Goal: Transaction & Acquisition: Purchase product/service

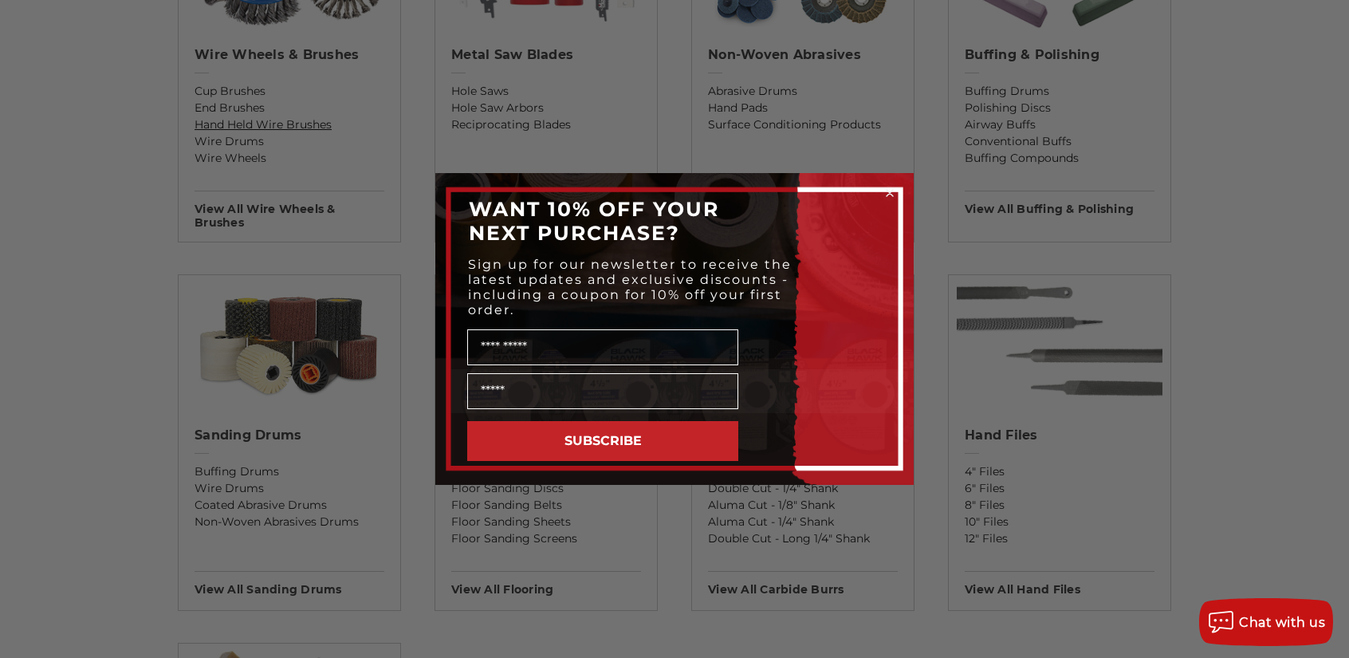
scroll to position [1116, 0]
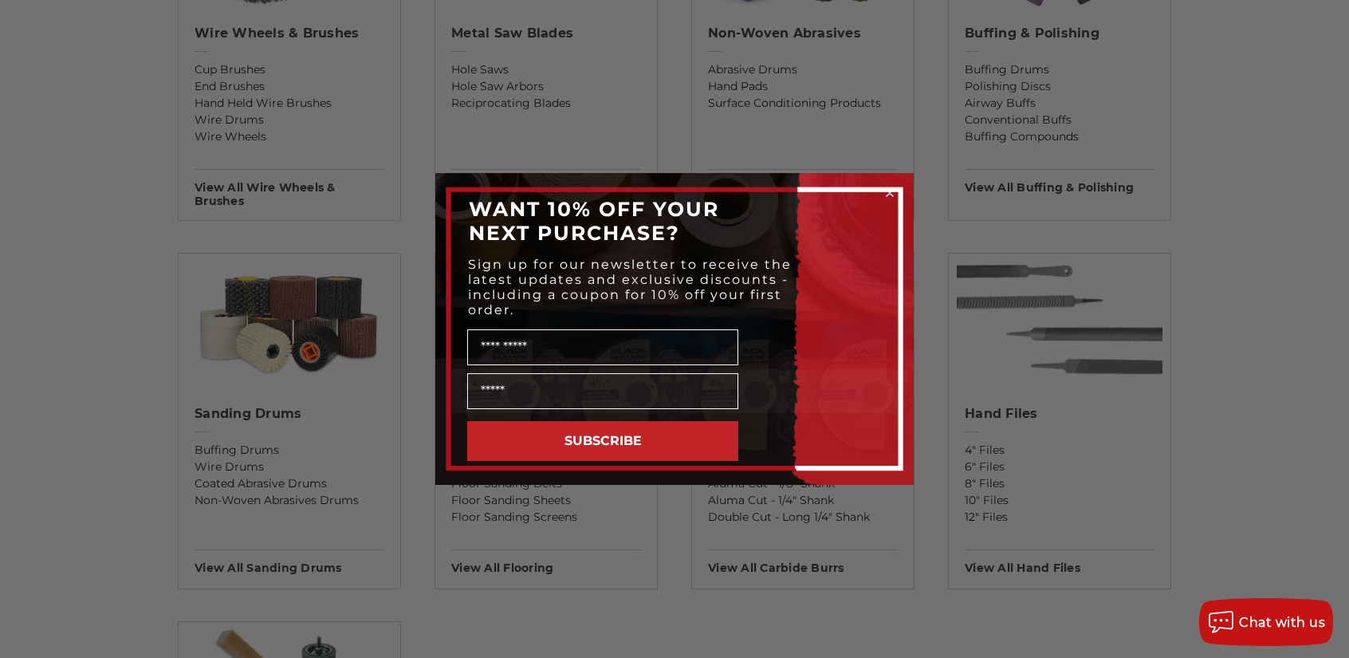
click at [889, 194] on icon "Close dialog" at bounding box center [890, 193] width 6 height 6
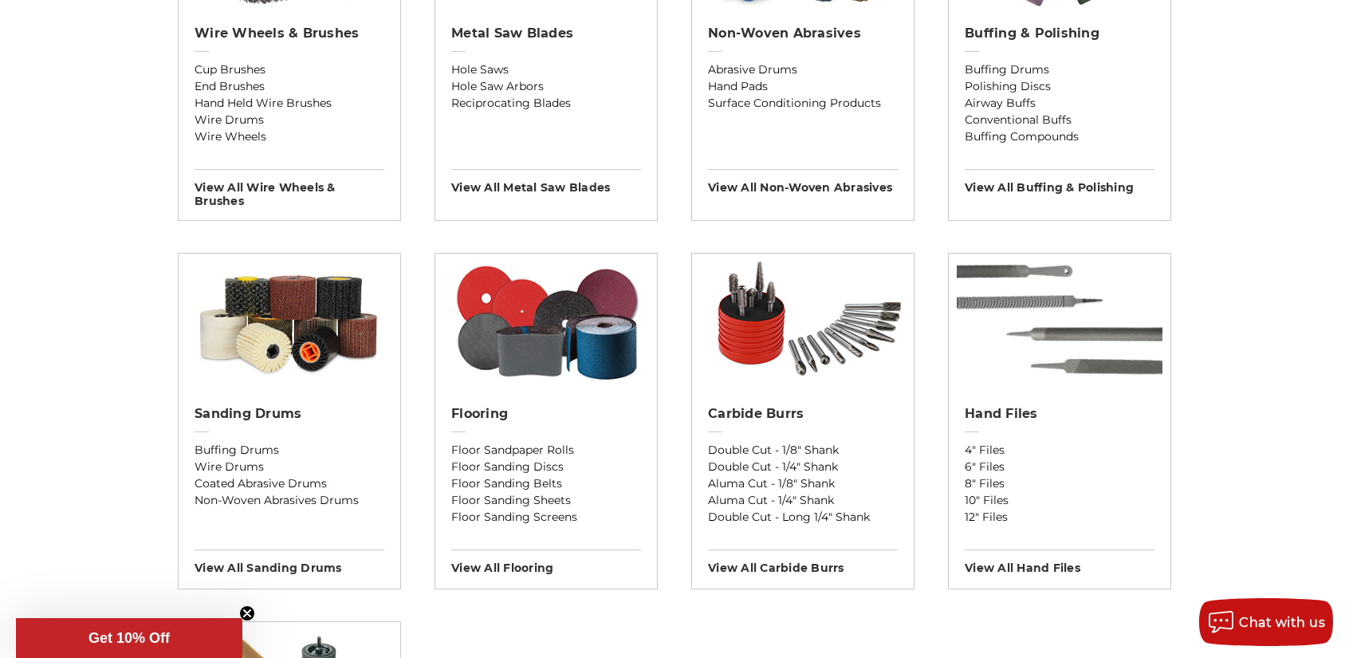
click at [1179, 342] on div "Previous sanding belts other coated abrasives sanding discs bonded cutting & gr…" at bounding box center [674, 157] width 1127 height 1663
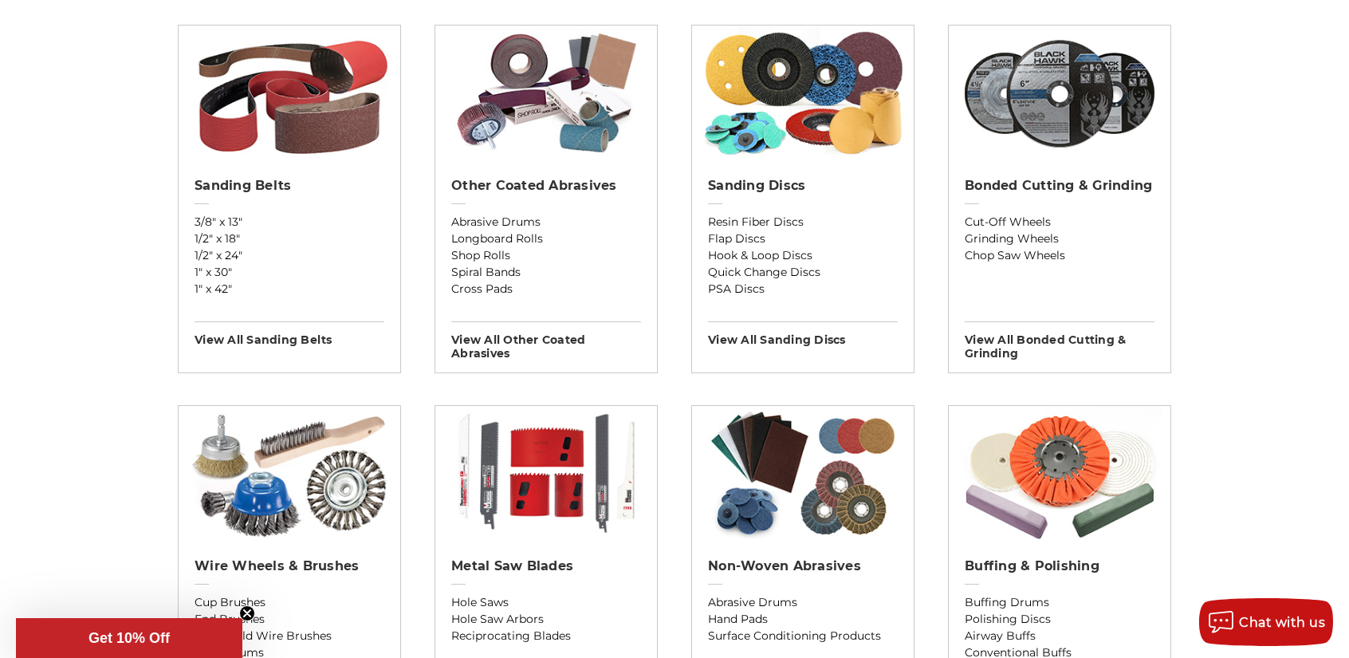
scroll to position [718, 0]
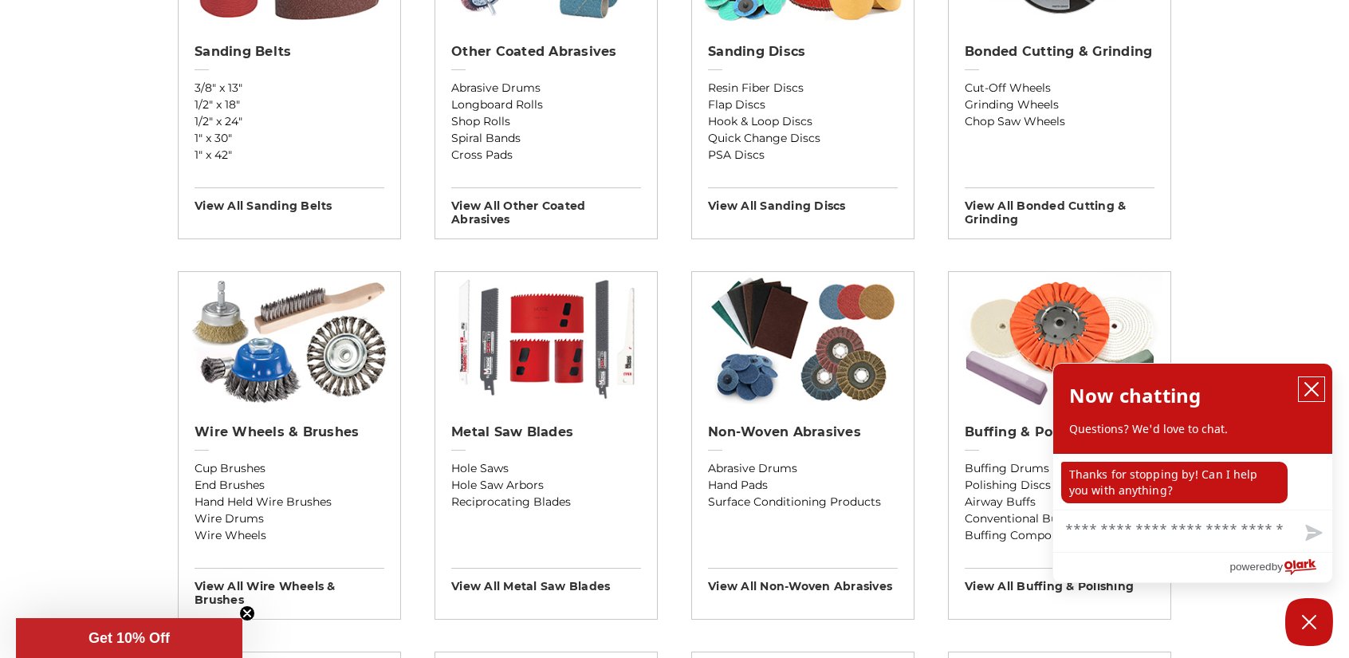
click at [1316, 390] on icon "close chatbox" at bounding box center [1312, 389] width 16 height 16
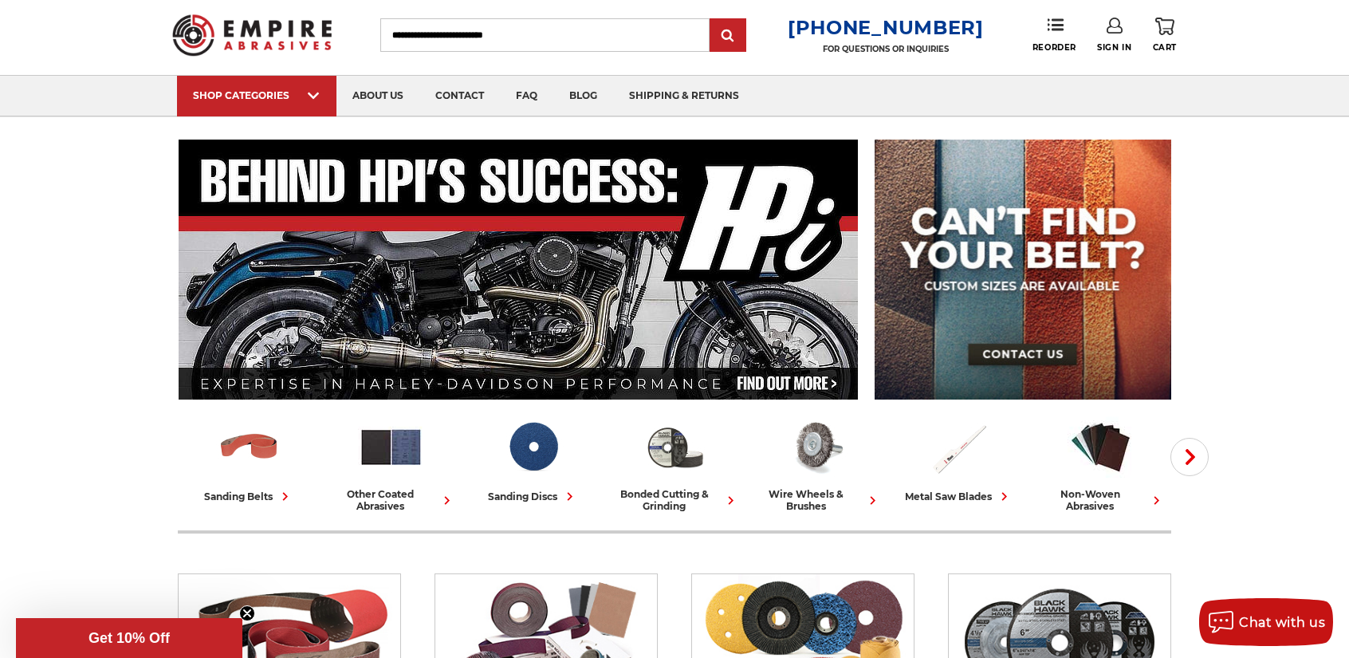
scroll to position [0, 0]
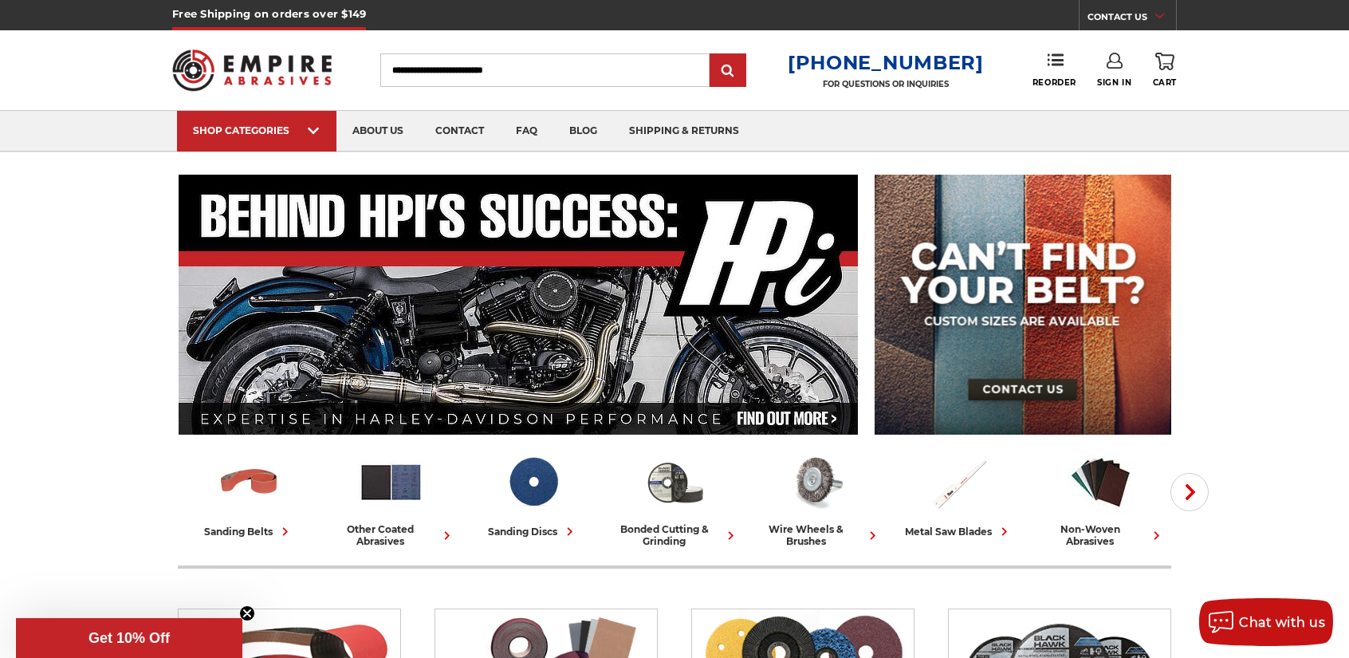
click at [512, 78] on input "Search" at bounding box center [544, 69] width 329 height 33
type input "**********"
click at [712, 55] on input "submit" at bounding box center [728, 71] width 32 height 32
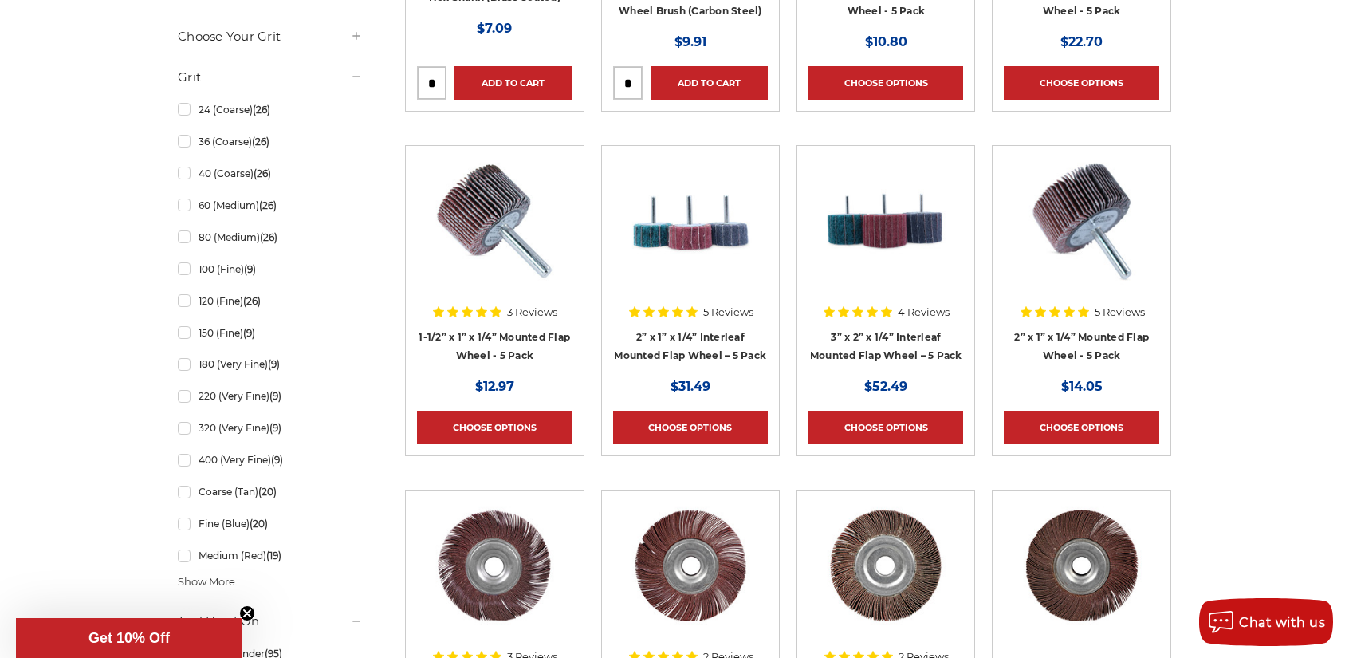
scroll to position [1116, 0]
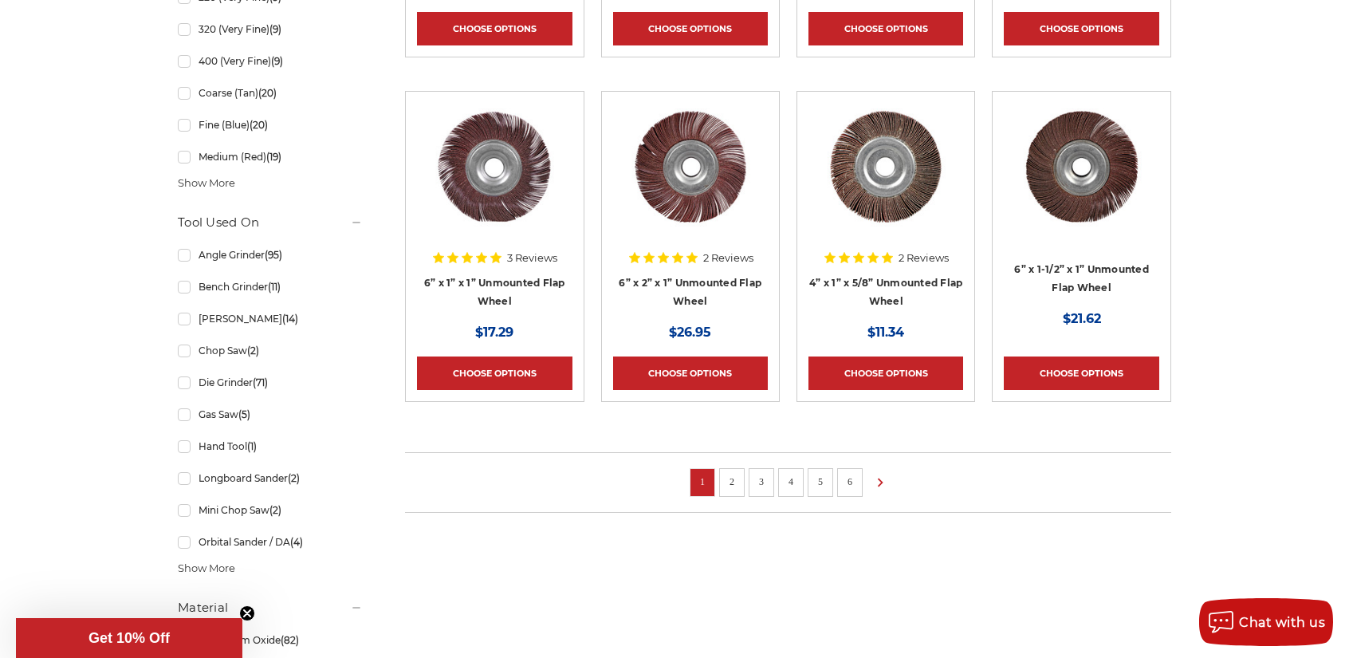
click at [722, 484] on li "2" at bounding box center [732, 482] width 26 height 29
click at [727, 477] on link "2" at bounding box center [732, 482] width 16 height 18
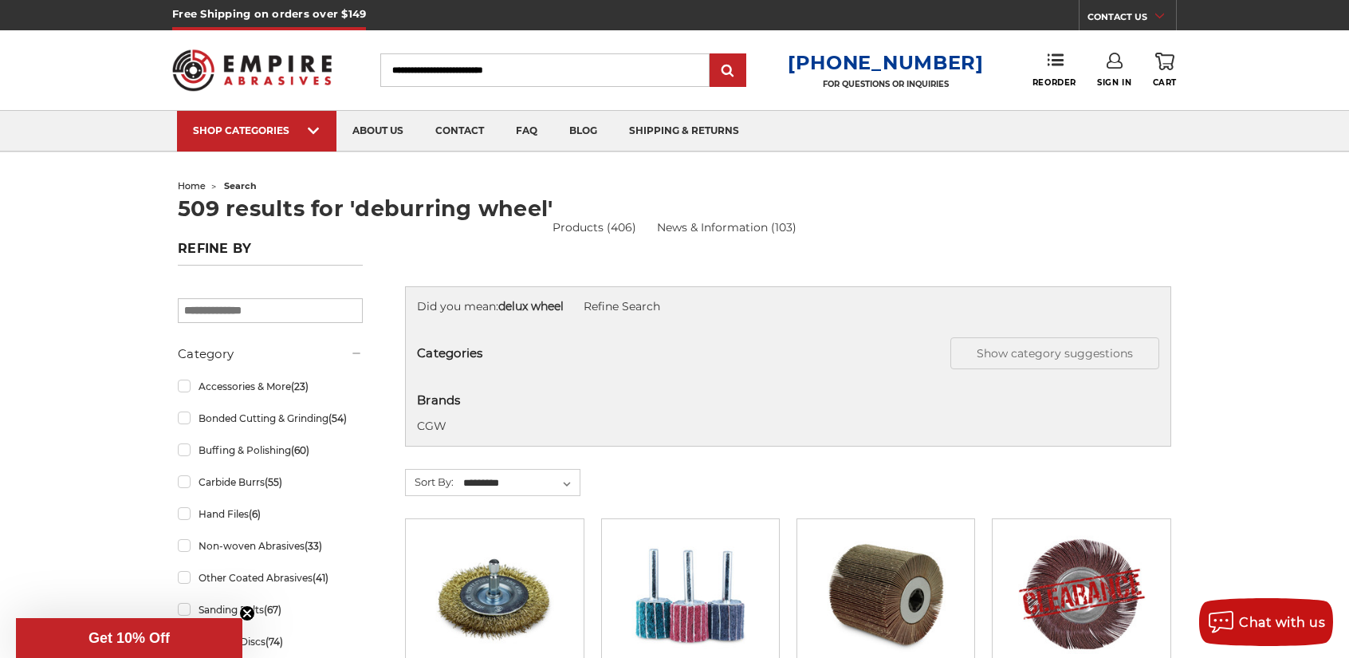
scroll to position [478, 0]
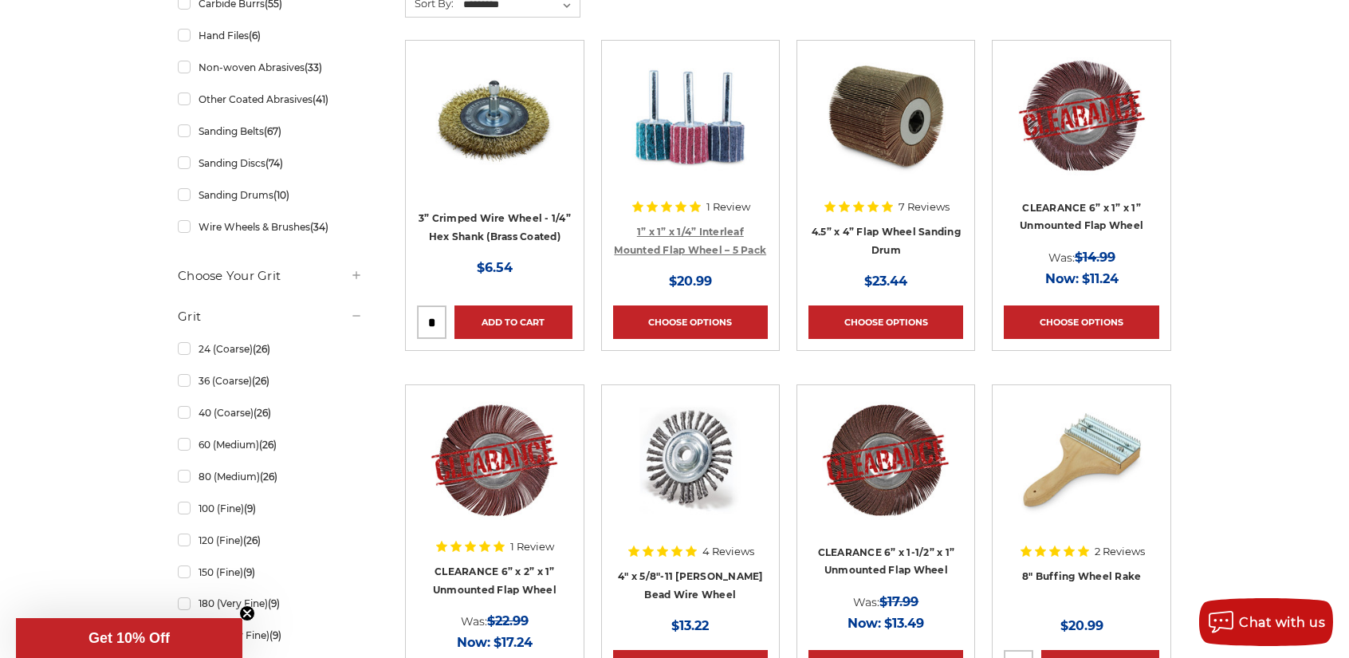
click at [684, 242] on link "1” x 1” x 1/4” Interleaf Mounted Flap Wheel – 5 Pack" at bounding box center [690, 241] width 152 height 30
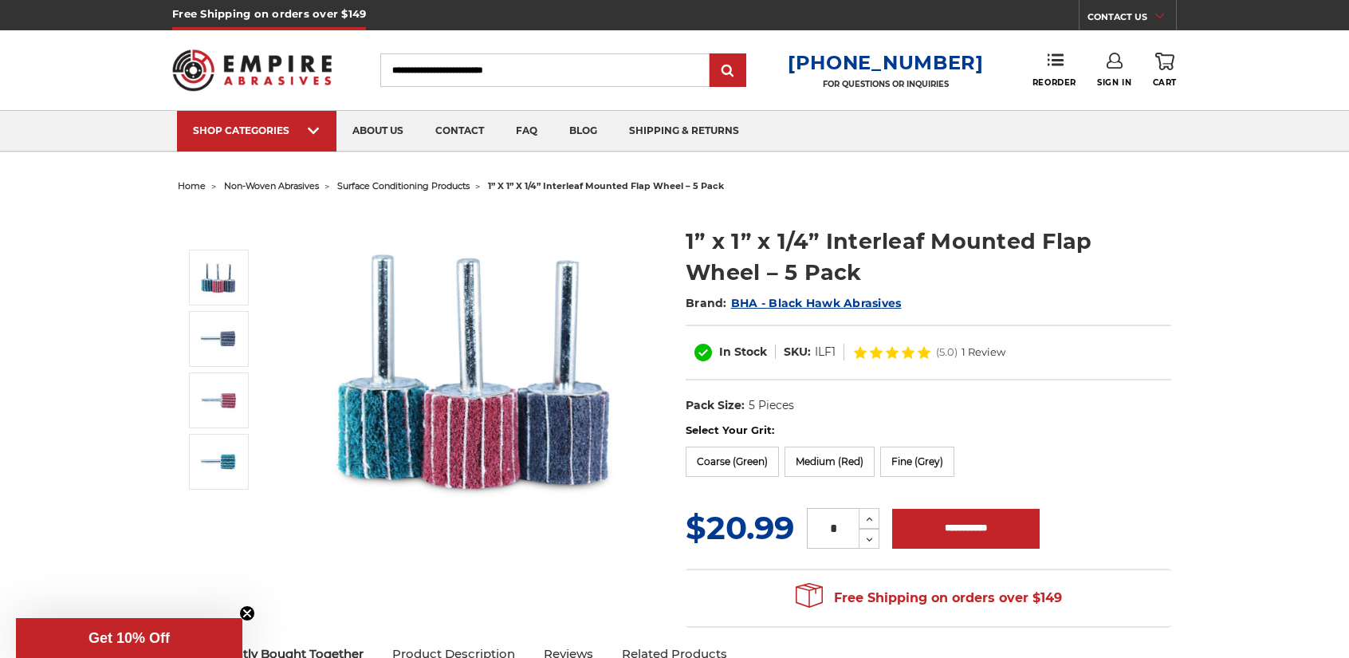
scroll to position [159, 0]
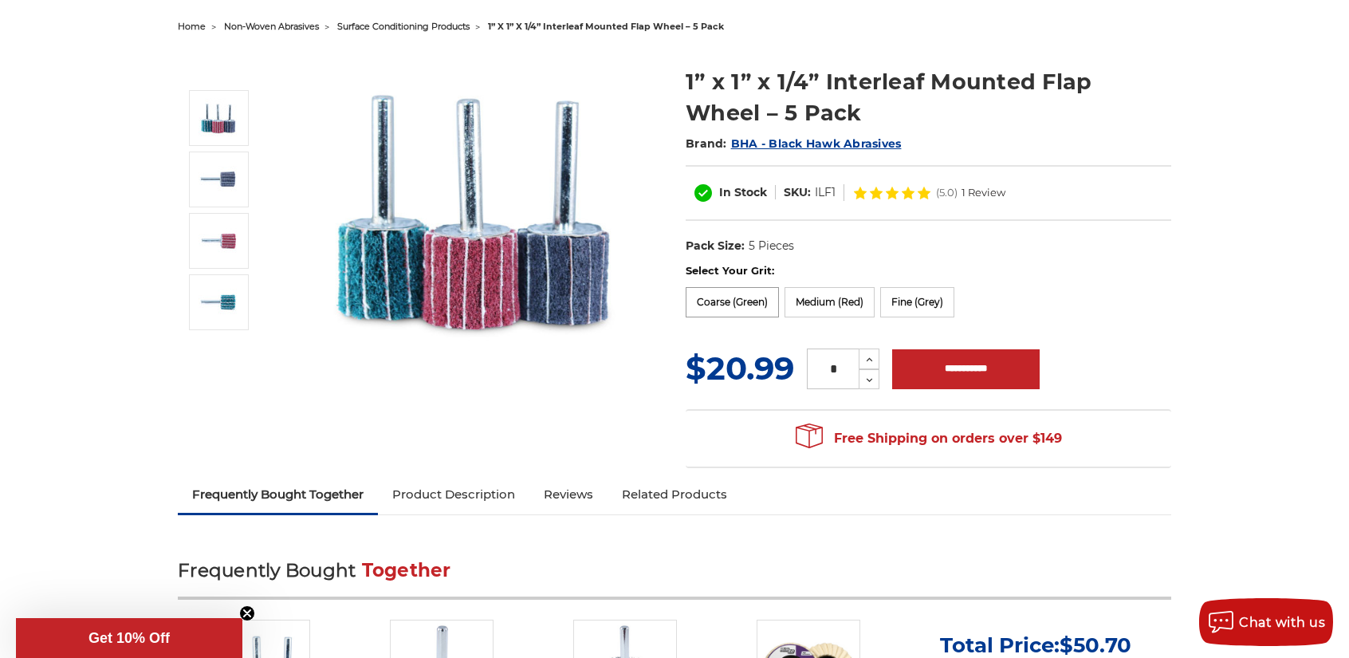
click at [710, 304] on label "Coarse (Green)" at bounding box center [732, 302] width 93 height 30
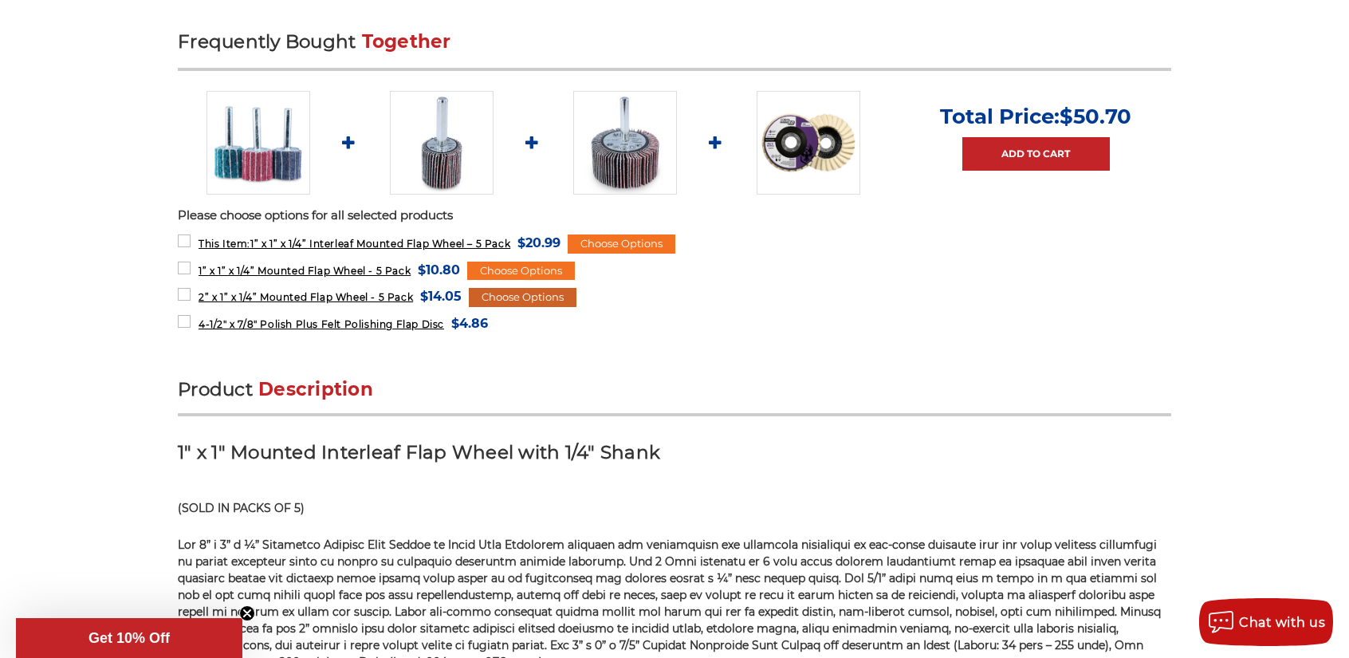
scroll to position [877, 0]
